Goal: Information Seeking & Learning: Learn about a topic

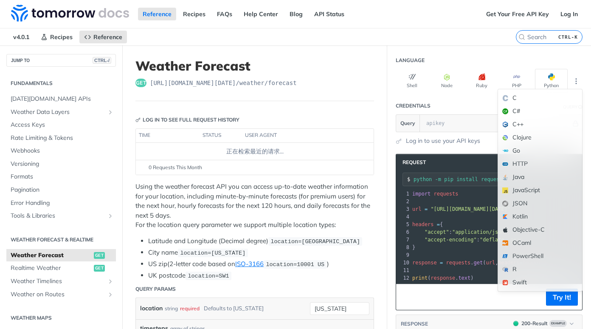
scroll to position [85, 0]
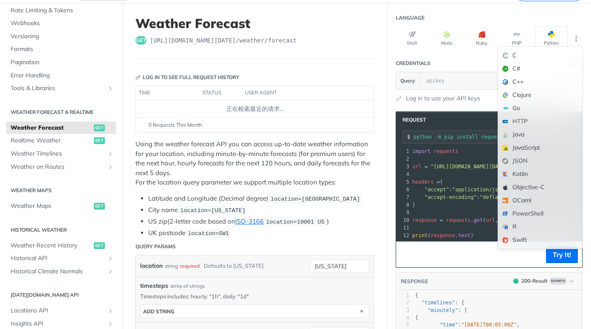
click at [305, 155] on p "Using the weather forecast API you can access up-to-date weather information fo…" at bounding box center [254, 163] width 239 height 48
click at [546, 38] on button "Python" at bounding box center [551, 38] width 33 height 24
click at [409, 40] on button "Shell" at bounding box center [412, 38] width 33 height 24
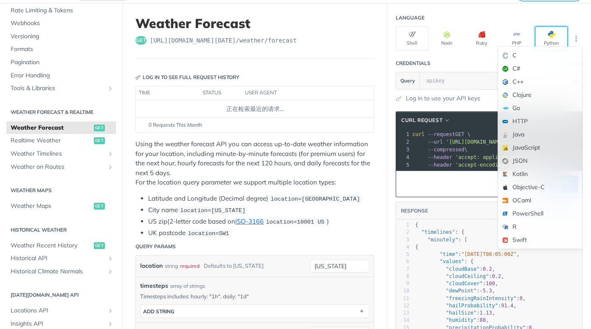
click at [540, 32] on button "Python" at bounding box center [551, 38] width 33 height 24
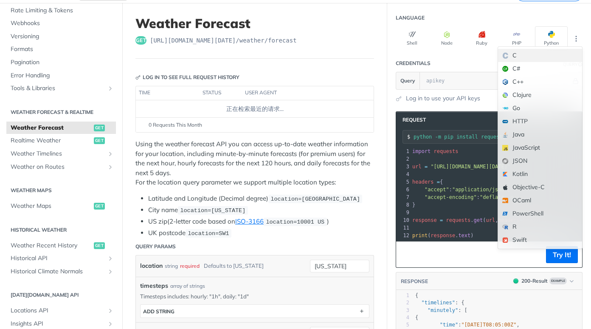
click at [513, 52] on font "C" at bounding box center [545, 55] width 65 height 9
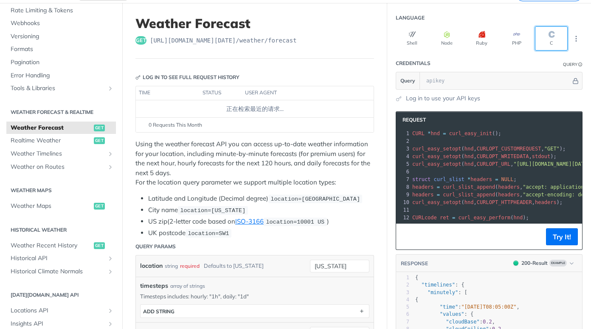
click at [548, 36] on button "C" at bounding box center [551, 38] width 33 height 24
click at [573, 35] on icon "More ellipsis" at bounding box center [577, 39] width 8 height 8
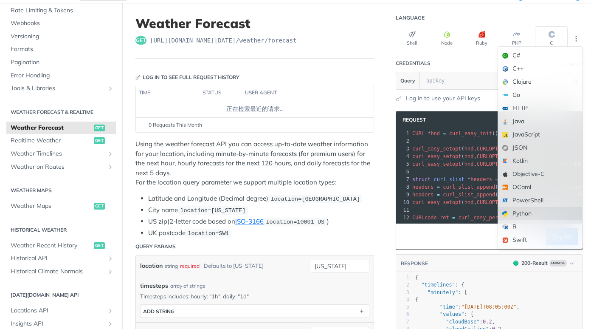
click at [509, 209] on div "Python" at bounding box center [540, 213] width 84 height 13
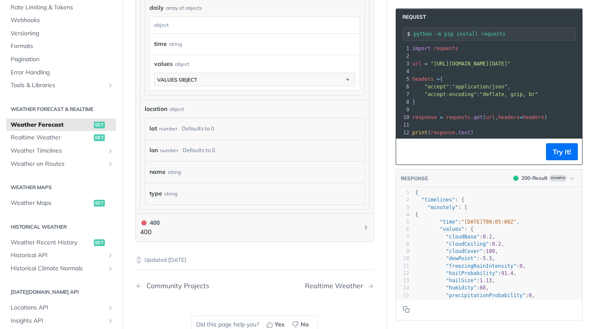
scroll to position [768, 0]
click at [362, 181] on div "location object lat number Defaults to 0 lon number Defaults to 0 name string t…" at bounding box center [255, 154] width 229 height 109
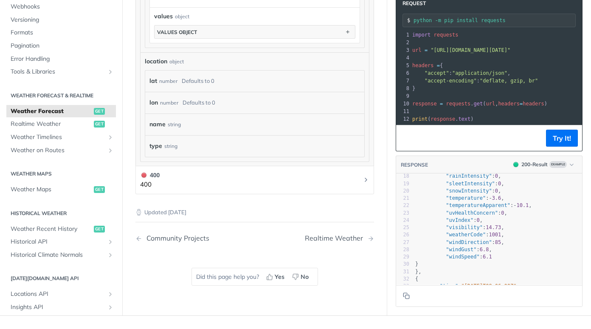
scroll to position [784, 0]
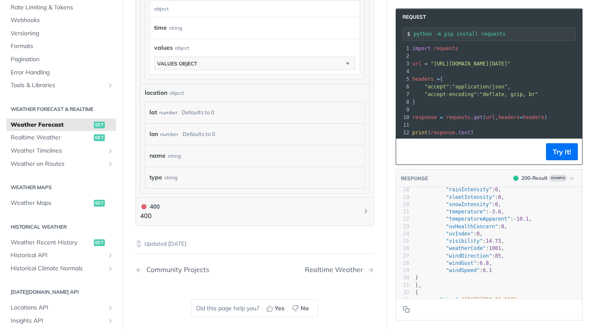
click at [540, 245] on pre ""visibility" : 14.73 ," at bounding box center [498, 240] width 169 height 7
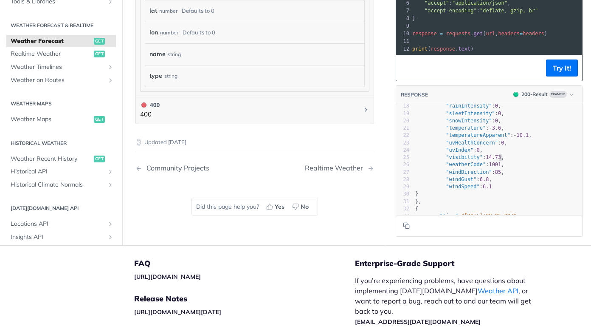
scroll to position [801, 0]
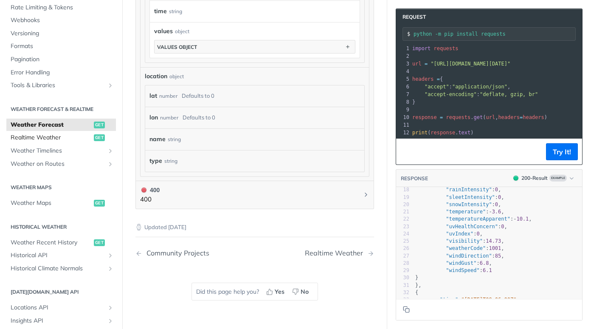
click at [48, 141] on span "Realtime Weather" at bounding box center [51, 137] width 81 height 8
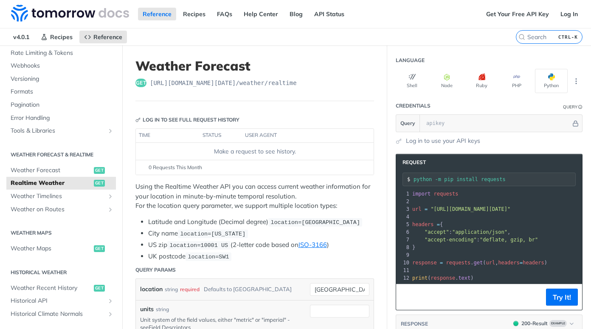
scroll to position [85, 0]
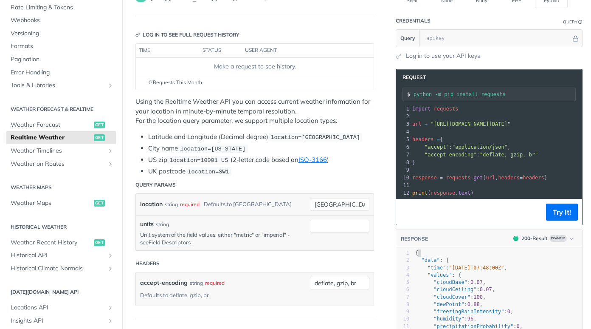
click at [508, 257] on pre "{" at bounding box center [513, 252] width 199 height 7
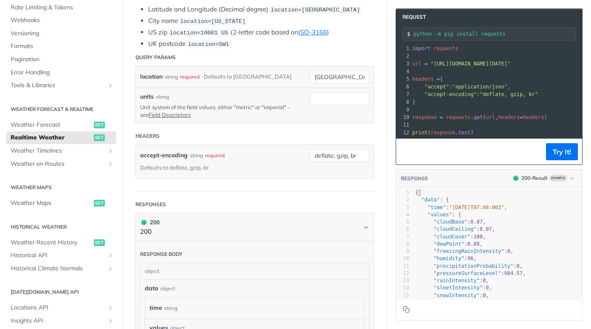
scroll to position [0, 0]
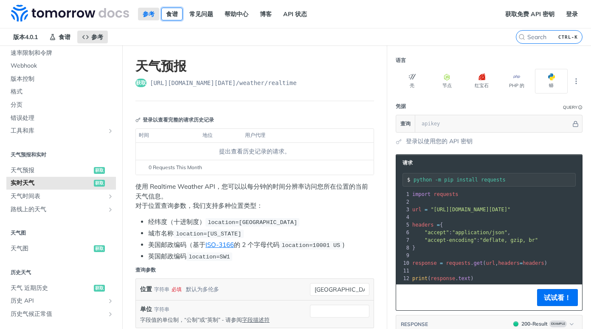
click at [178, 9] on link "食谱" at bounding box center [171, 14] width 21 height 13
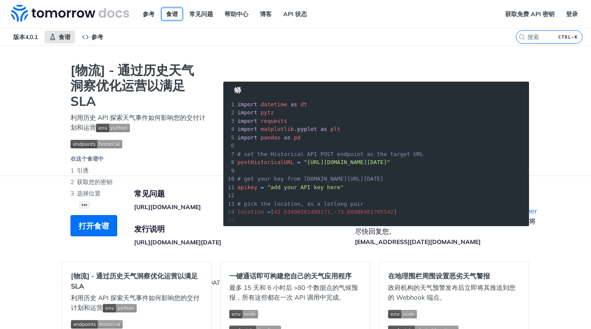
click at [171, 15] on link "食谱" at bounding box center [171, 14] width 21 height 13
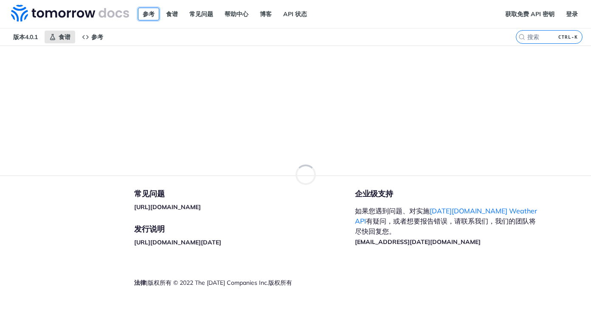
click at [152, 15] on link "参考" at bounding box center [148, 14] width 21 height 13
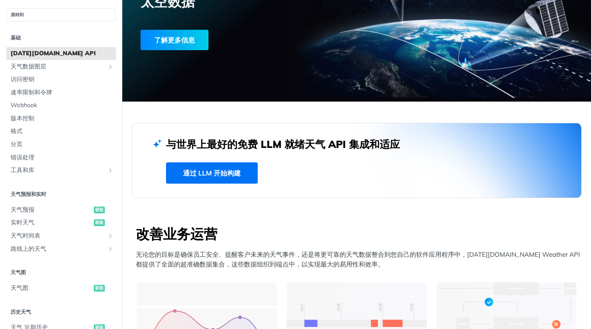
scroll to position [42, 0]
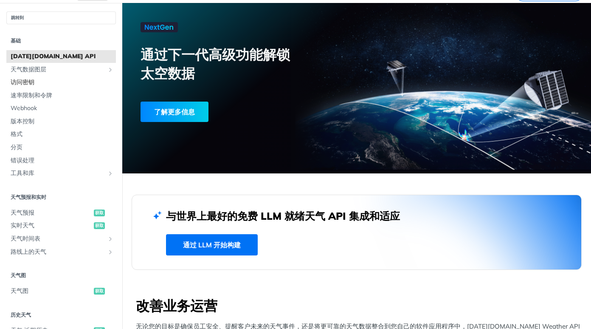
click at [41, 77] on link "访问密钥" at bounding box center [61, 82] width 110 height 13
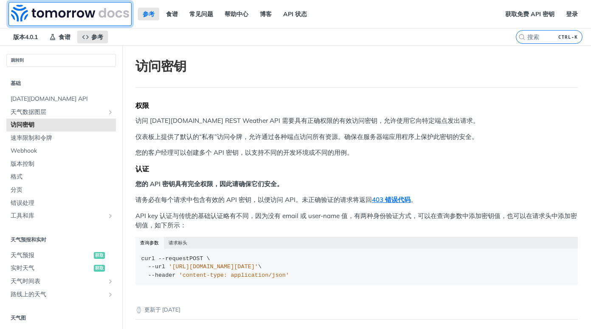
click at [48, 14] on img at bounding box center [70, 13] width 118 height 17
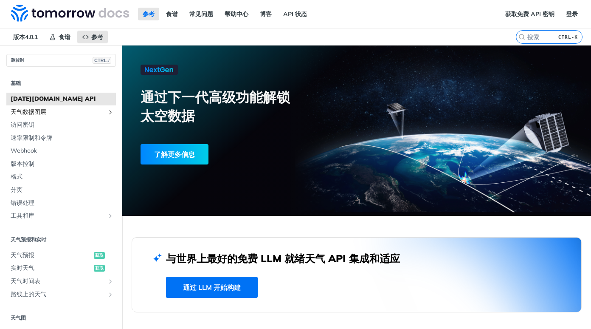
click at [39, 110] on span "天气数据图层" at bounding box center [58, 112] width 94 height 8
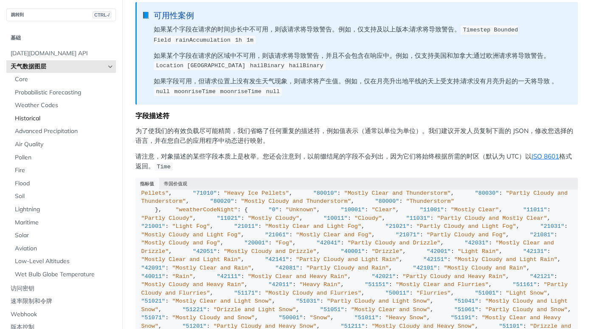
scroll to position [551, 0]
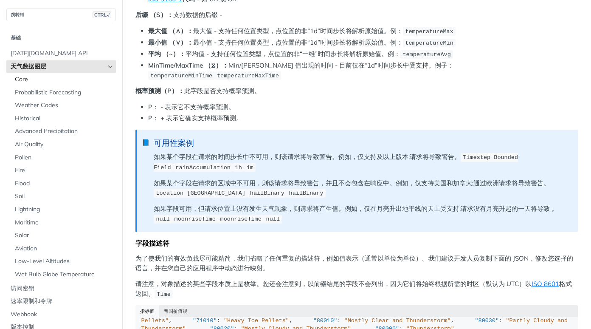
click at [28, 81] on span "Core" at bounding box center [64, 79] width 99 height 8
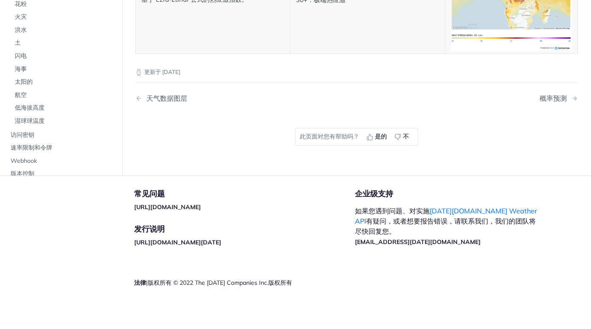
scroll to position [3610, 0]
drag, startPoint x: 142, startPoint y: 178, endPoint x: 181, endPoint y: 178, distance: 39.1
click at [181, 5] on p "基于 Ezra-Zohar 公式的热应激指数。" at bounding box center [212, 0] width 143 height 10
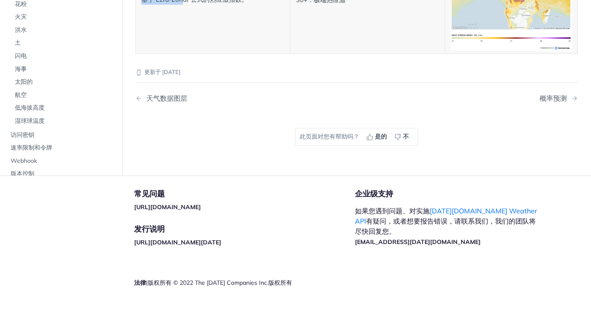
copy p "基于 Ezra-Zoh"
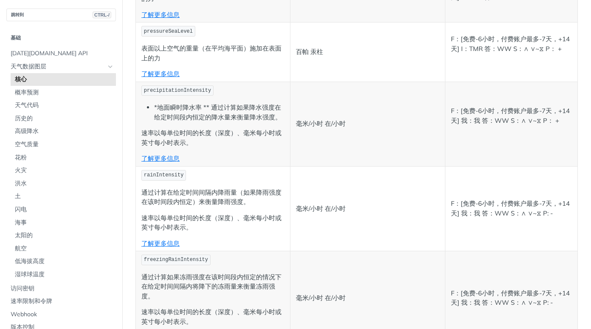
scroll to position [0, 0]
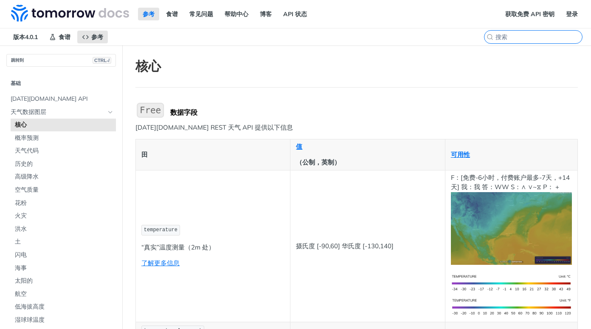
click at [529, 35] on input "CTRL-K" at bounding box center [539, 37] width 87 height 8
type input "v"
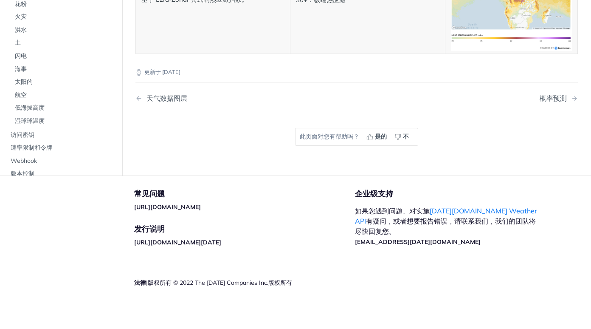
scroll to position [4078, 0]
click at [541, 102] on div "概率预测" at bounding box center [555, 98] width 31 height 8
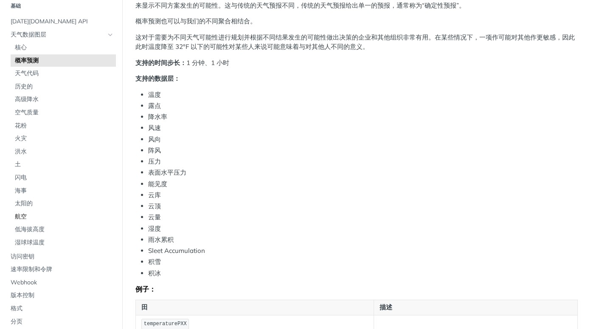
scroll to position [42, 0]
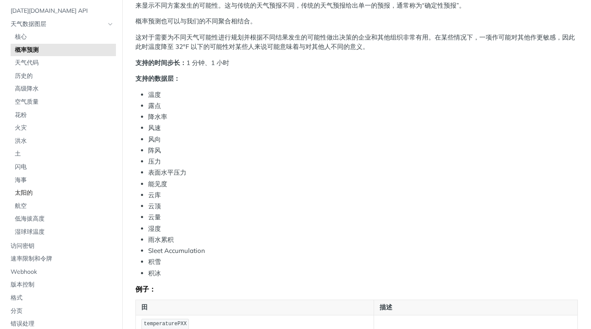
click at [26, 197] on span "太阳的" at bounding box center [64, 193] width 99 height 8
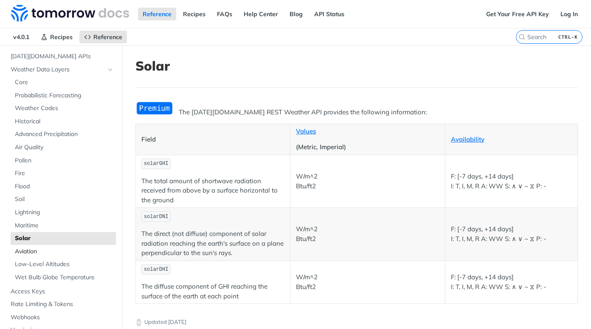
click at [61, 248] on span "Aviation" at bounding box center [64, 251] width 99 height 8
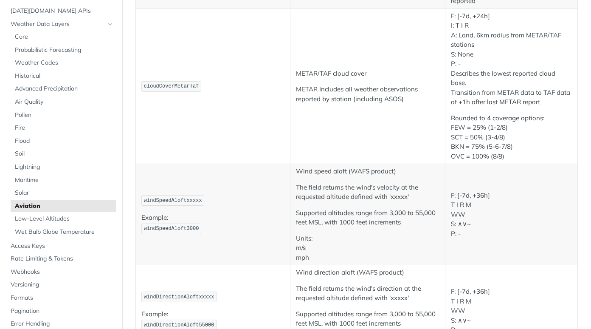
scroll to position [807, 0]
